Goal: Transaction & Acquisition: Purchase product/service

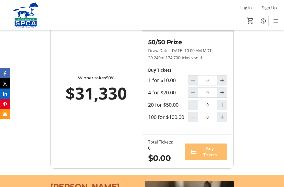
scroll to position [357, 0]
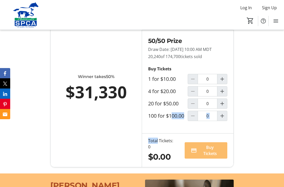
click at [266, 137] on div "Sales End: [DATE] 11:59 PM MDT 25 days left Winner takes 50% $31,330 50/50 Priz…" at bounding box center [142, 89] width 284 height 168
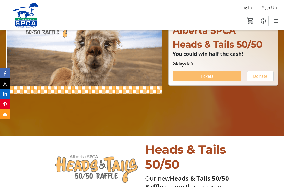
scroll to position [63, 0]
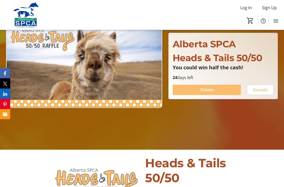
click at [215, 96] on span at bounding box center [207, 89] width 68 height 12
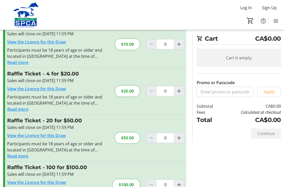
scroll to position [23, 0]
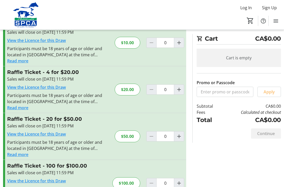
click at [214, 184] on div "Promo or Passcode Apply Raffle Ticket - 1 for $10.00 Sales will close on [DATE]…" at bounding box center [142, 115] width 284 height 193
click at [215, 182] on div "Promo or Passcode Apply Raffle Ticket - 1 for $10.00 Sales will close on [DATE]…" at bounding box center [142, 115] width 284 height 193
click at [216, 178] on div "Promo or Passcode Apply Raffle Ticket - 1 for $10.00 Sales will close on [DATE]…" at bounding box center [142, 115] width 284 height 193
click at [217, 177] on div "Promo or Passcode Apply Raffle Ticket - 1 for $10.00 Sales will close on [DATE]…" at bounding box center [142, 115] width 284 height 193
click at [218, 177] on div "Promo or Passcode Apply Raffle Ticket - 1 for $10.00 Sales will close on [DATE]…" at bounding box center [142, 115] width 284 height 193
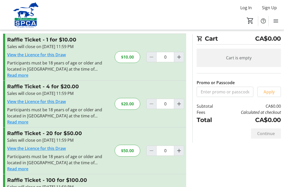
scroll to position [0, 0]
